Goal: Information Seeking & Learning: Learn about a topic

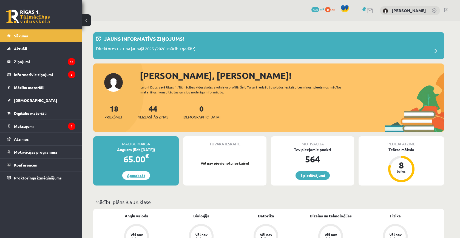
click at [141, 177] on link "Apmaksāt" at bounding box center [136, 175] width 28 height 9
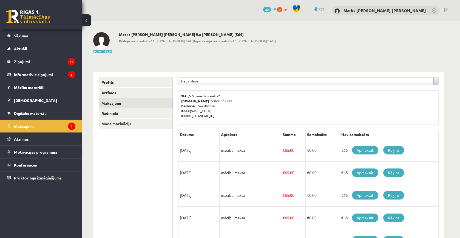
click at [363, 151] on link "Apmaksāt" at bounding box center [365, 150] width 26 height 9
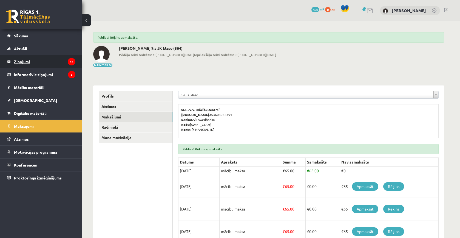
click at [16, 58] on legend "Ziņojumi 44" at bounding box center [44, 61] width 61 height 13
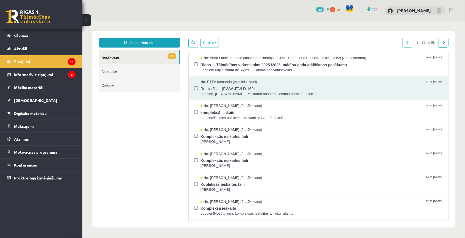
drag, startPoint x: 164, startPoint y: 96, endPoint x: 162, endPoint y: 213, distance: 116.9
click at [162, 213] on ul "44 Ienākošie Nosūtītie Dzēstie" at bounding box center [139, 136] width 81 height 172
click at [213, 66] on span "Rīgas 1. Tālmācības vidusskolas 2025./2026. mācību gada atklāšanas pasākums" at bounding box center [321, 63] width 242 height 7
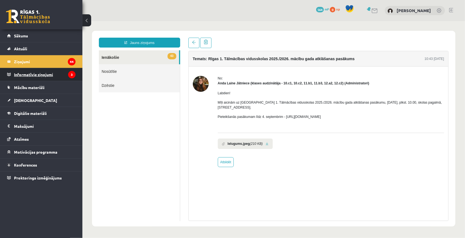
click at [66, 75] on legend "Informatīvie ziņojumi 3" at bounding box center [44, 74] width 61 height 13
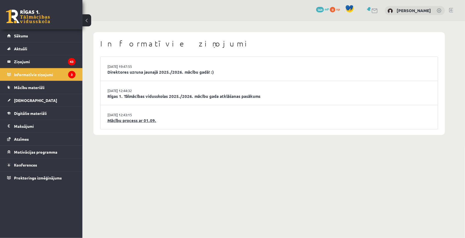
click at [132, 118] on link "Mācību process ar 01.09." at bounding box center [268, 120] width 323 height 6
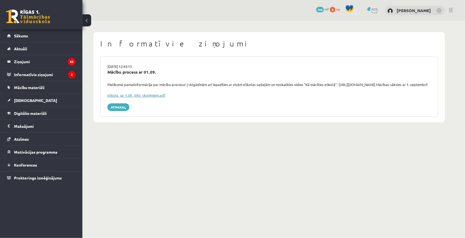
click at [128, 97] on link "eSkola_uz_1.09._info_skolēniem.pdf" at bounding box center [136, 95] width 58 height 5
click at [34, 87] on span "Mācību materiāli" at bounding box center [29, 87] width 30 height 5
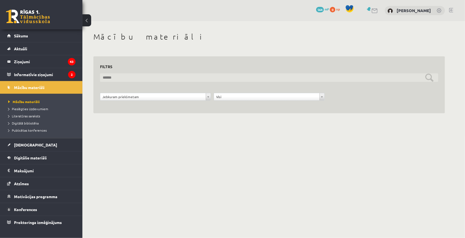
click at [103, 75] on input "text" at bounding box center [269, 77] width 338 height 9
click at [159, 75] on input "text" at bounding box center [269, 77] width 338 height 9
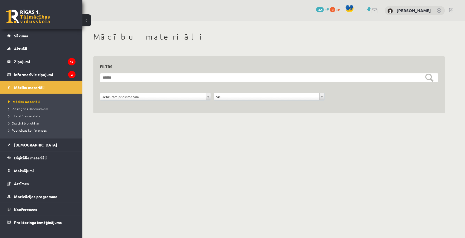
click at [218, 91] on form "**********" at bounding box center [269, 89] width 338 height 33
